Goal: Information Seeking & Learning: Learn about a topic

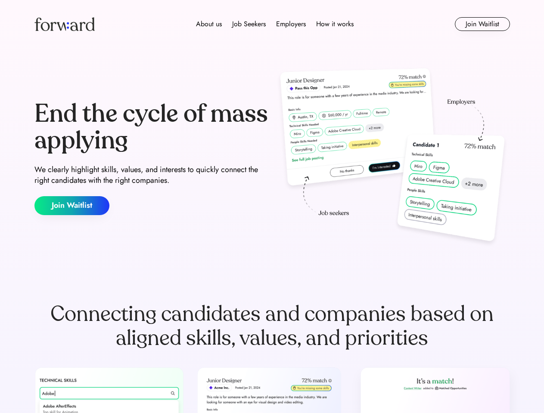
click at [272, 207] on div "End the cycle of mass applying We clearly highlight skills, values, and interes…" at bounding box center [271, 157] width 475 height 185
click at [272, 24] on div "About us Job Seekers Employers How it works" at bounding box center [274, 24] width 339 height 10
click at [65, 24] on img at bounding box center [64, 24] width 60 height 14
click at [275, 24] on div "About us Job Seekers Employers How it works" at bounding box center [274, 24] width 339 height 10
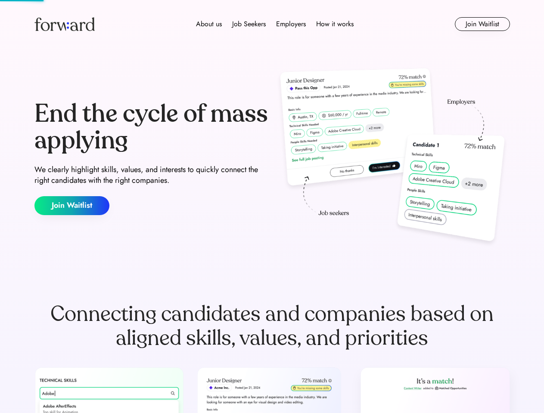
click at [209, 24] on div "About us" at bounding box center [209, 24] width 26 height 10
click at [249, 24] on div "Job Seekers" at bounding box center [249, 24] width 34 height 10
click at [291, 24] on div "Employers" at bounding box center [291, 24] width 30 height 10
click at [334, 24] on div "How it works" at bounding box center [334, 24] width 37 height 10
click at [482, 24] on button "Join Waitlist" at bounding box center [482, 24] width 55 height 14
